Goal: Task Accomplishment & Management: Complete application form

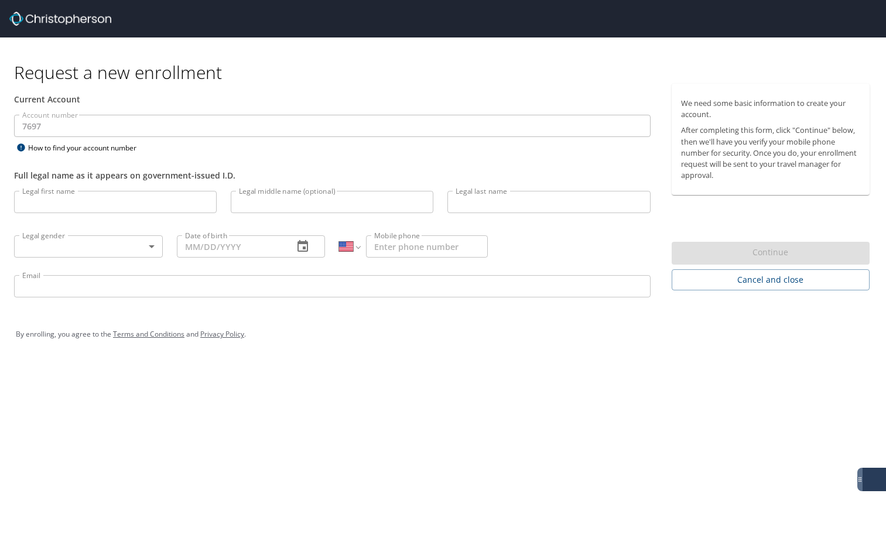
select select "US"
click at [492, 196] on input "Legal last name" at bounding box center [548, 202] width 203 height 22
click at [156, 250] on body "Request a new enrollment Current Account Account number 7697 Account number How…" at bounding box center [443, 269] width 886 height 538
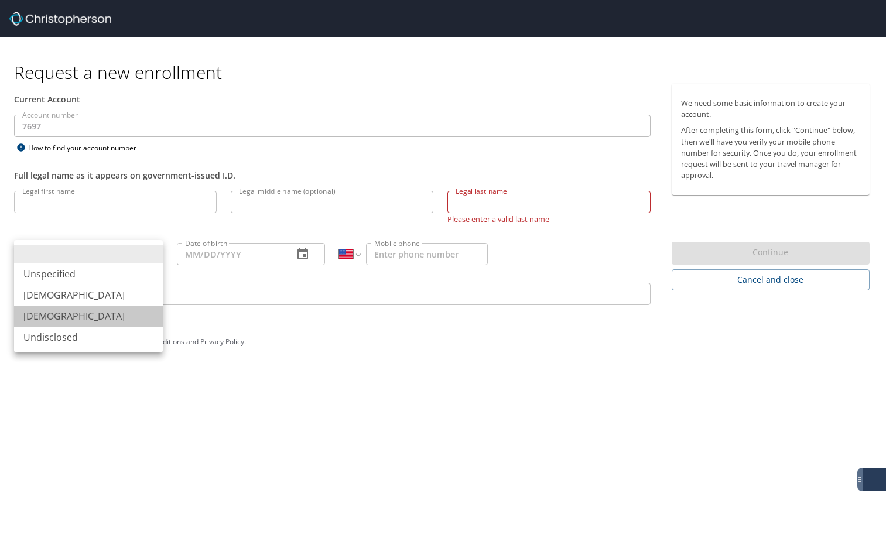
click at [77, 310] on li "[DEMOGRAPHIC_DATA]" at bounding box center [88, 316] width 149 height 21
type input "[DEMOGRAPHIC_DATA]"
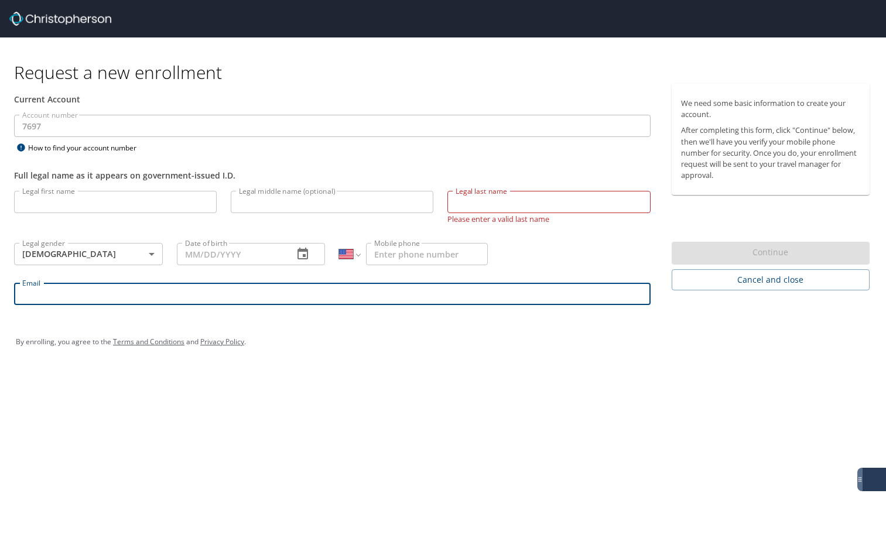
click at [273, 294] on input "Email" at bounding box center [332, 294] width 637 height 22
type input "jil"
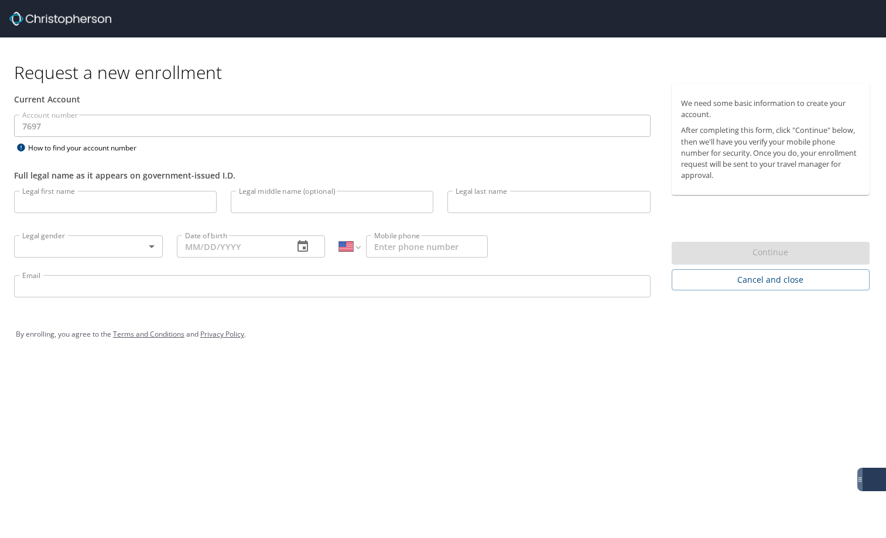
select select "US"
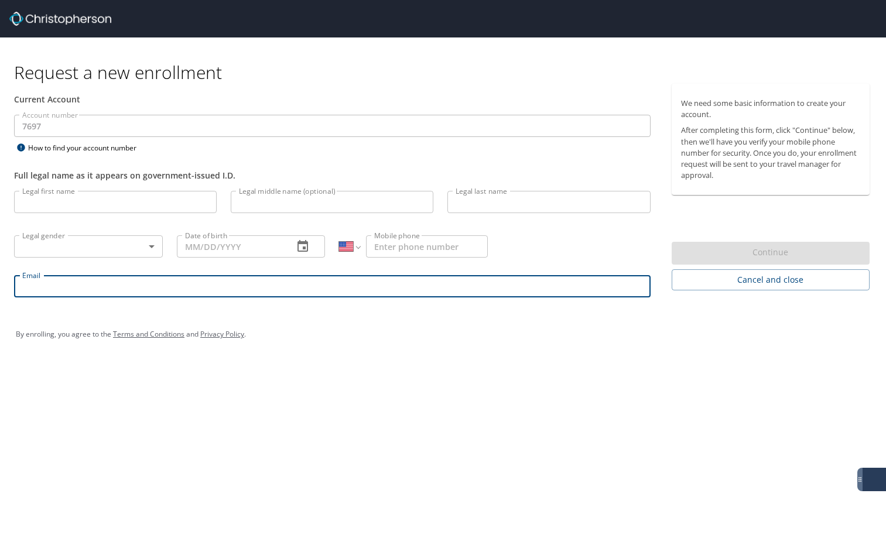
click at [80, 290] on input "Email" at bounding box center [332, 286] width 637 height 22
paste input "[EMAIL_ADDRESS][DOMAIN_NAME]"
type input "[EMAIL_ADDRESS][DOMAIN_NAME]"
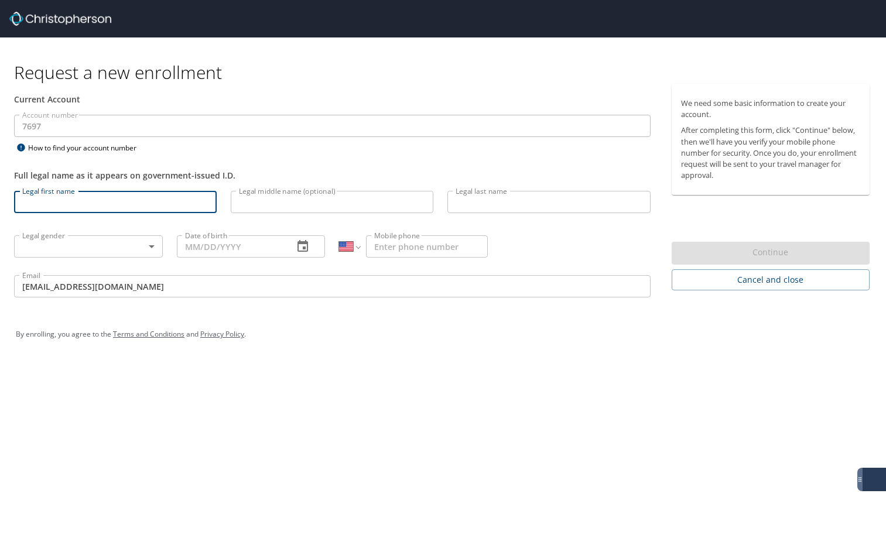
click at [101, 207] on input "Legal first name" at bounding box center [115, 202] width 203 height 22
drag, startPoint x: 74, startPoint y: 194, endPoint x: 0, endPoint y: 194, distance: 74.4
click at [0, 194] on div "Current Account Account number 7697 Account number How to find your account num…" at bounding box center [332, 196] width 665 height 224
type input "[PERSON_NAME]"
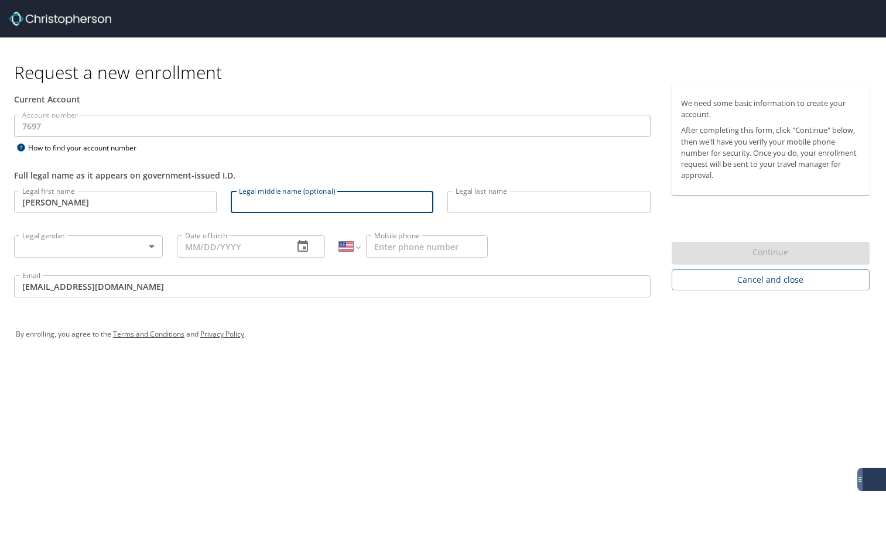
click at [275, 201] on input "Legal middle name (optional)" at bounding box center [332, 202] width 203 height 22
type input "Rose"
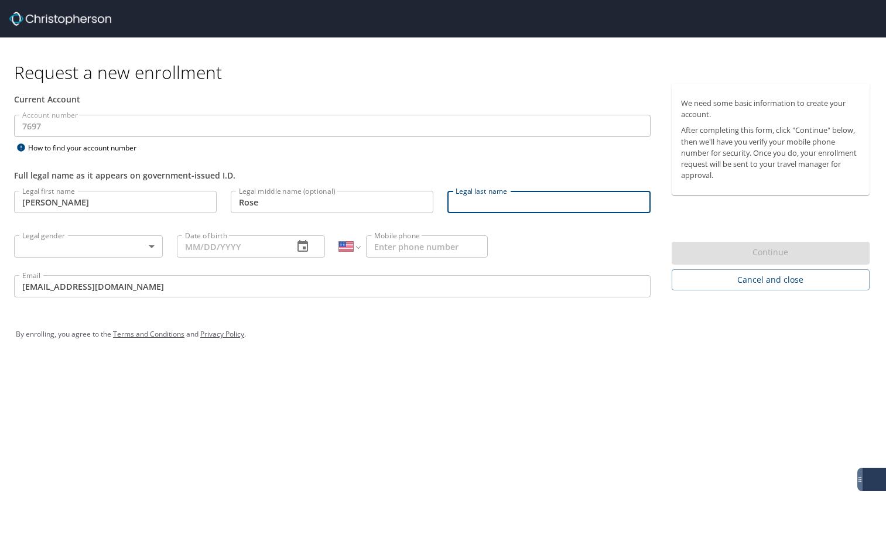
click at [485, 205] on input "Legal last name" at bounding box center [548, 202] width 203 height 22
type input "Bucherl"
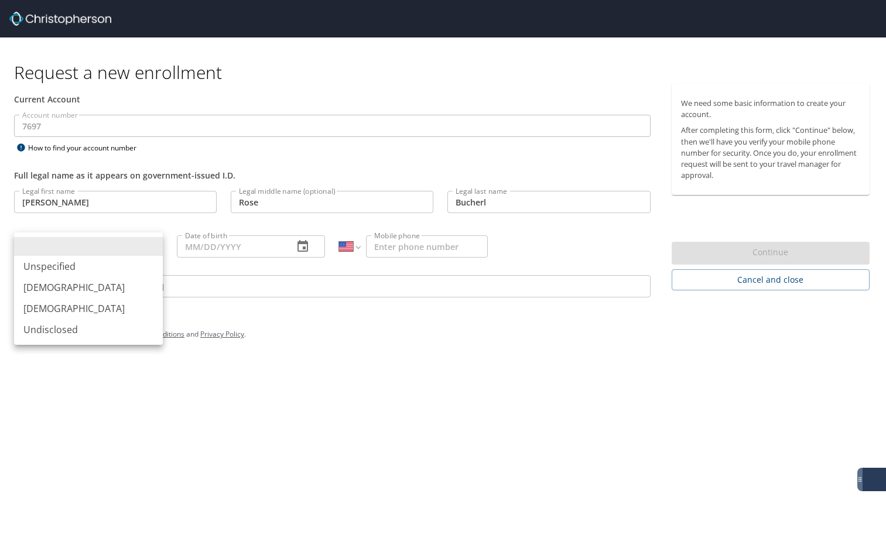
click at [150, 246] on body "Request a new enrollment Current Account Account number 7697 Account number How…" at bounding box center [443, 269] width 886 height 538
click at [70, 308] on li "[DEMOGRAPHIC_DATA]" at bounding box center [88, 308] width 149 height 21
type input "[DEMOGRAPHIC_DATA]"
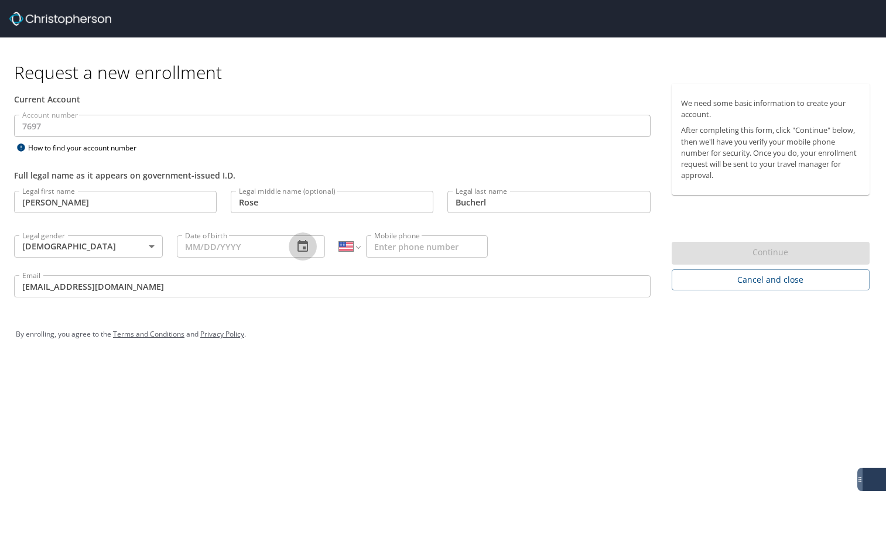
click at [302, 248] on icon "button" at bounding box center [303, 247] width 14 height 14
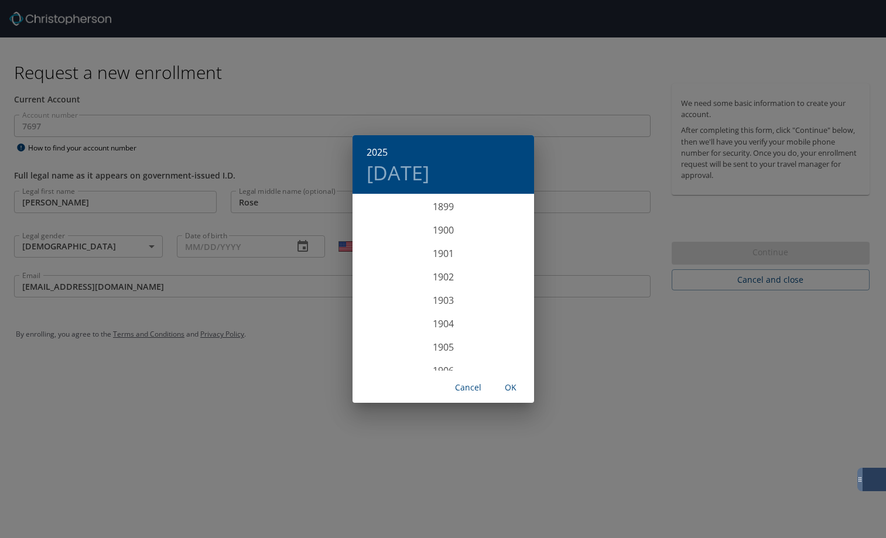
scroll to position [2881, 0]
click at [244, 248] on div "2025 [DATE] 1900 1901 1902 1903 1904 1905 1906 1907 1908 1909 1910 1911 1912 19…" at bounding box center [443, 269] width 886 height 538
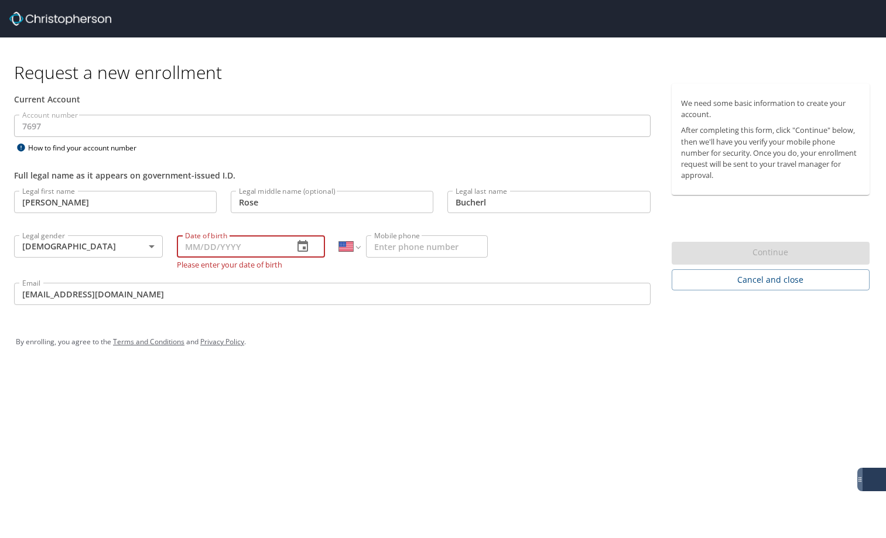
drag, startPoint x: 201, startPoint y: 248, endPoint x: 188, endPoint y: 245, distance: 13.2
click at [188, 245] on input "Date of birth" at bounding box center [231, 246] width 108 height 22
click at [197, 247] on input "02/__/____" at bounding box center [231, 246] width 108 height 22
click at [211, 246] on input "02/08/____" at bounding box center [231, 246] width 108 height 22
type input "[DATE]"
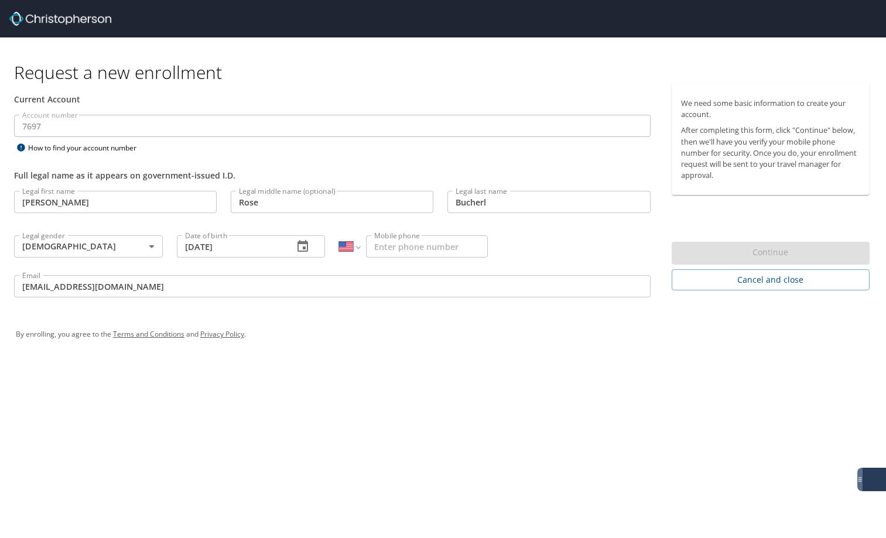
click at [270, 217] on p at bounding box center [332, 215] width 203 height 4
click at [406, 249] on input "Mobile phone" at bounding box center [427, 246] width 122 height 22
paste input "[PHONE_NUMBER]"
type input "[PHONE_NUMBER]"
